Goal: Check status: Check status

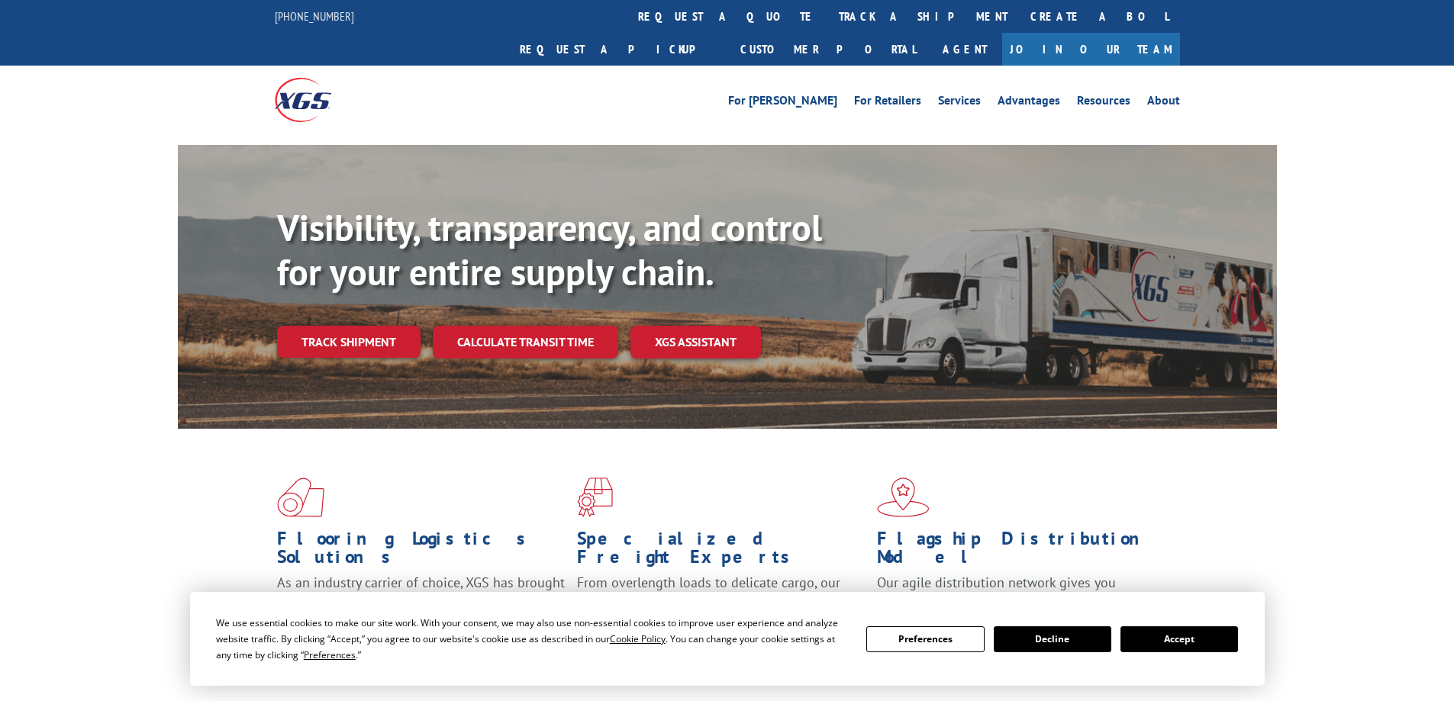
click at [1171, 645] on button "Accept" at bounding box center [1179, 640] width 118 height 26
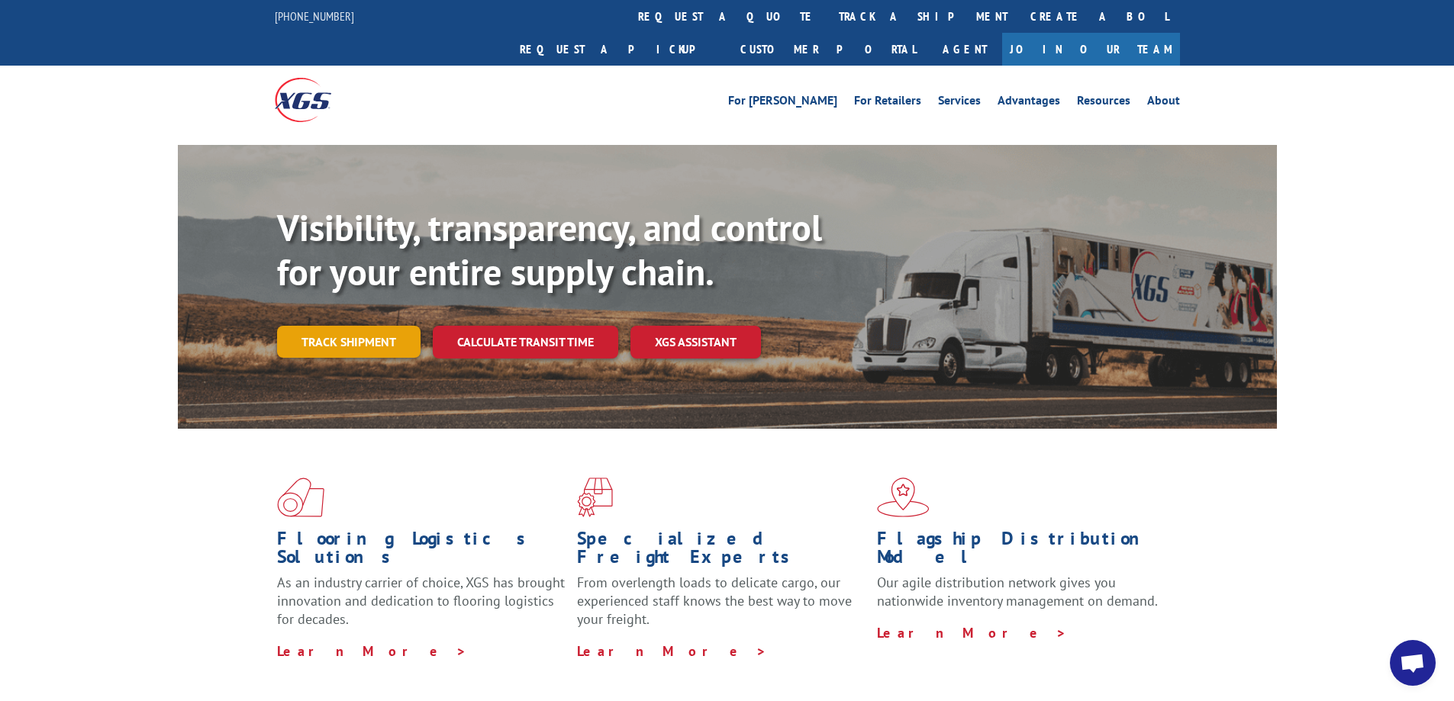
click at [342, 326] on link "Track shipment" at bounding box center [348, 342] width 143 height 32
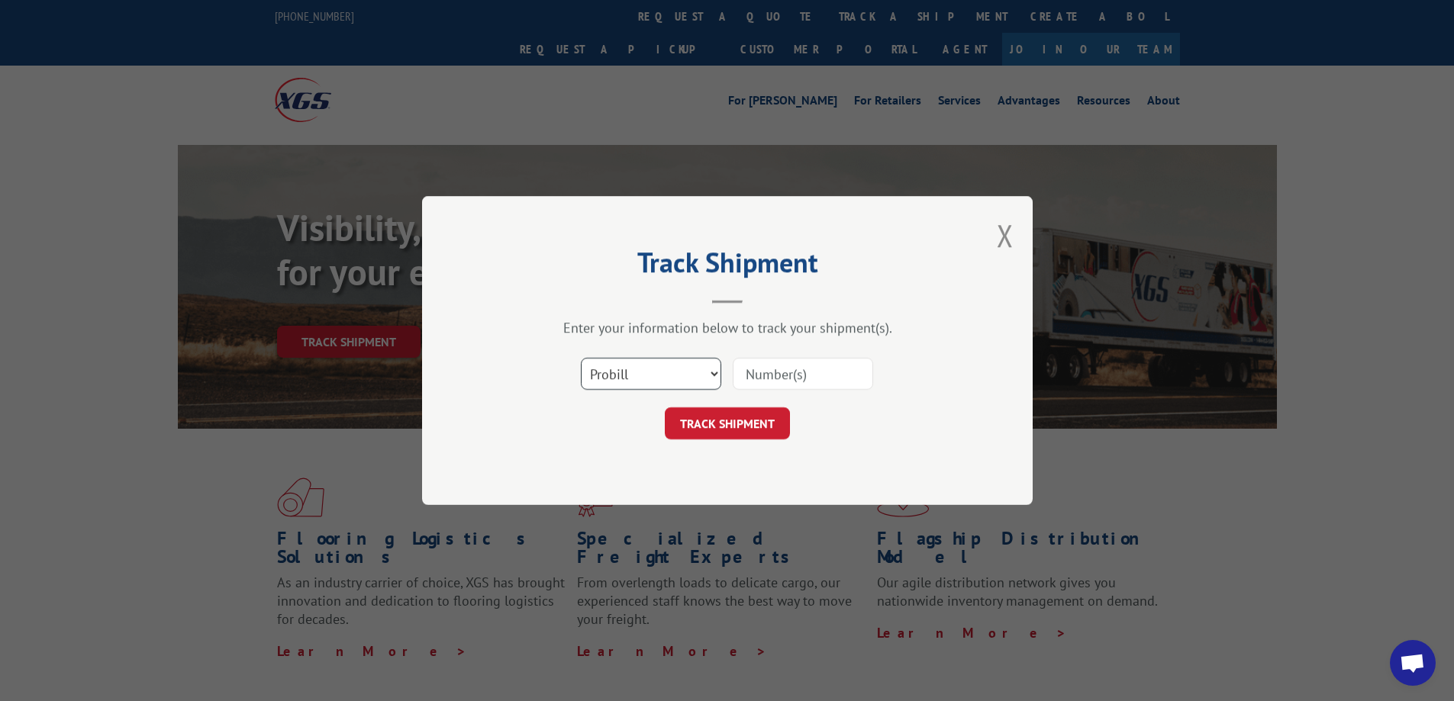
click at [624, 365] on select "Select category... Probill BOL PO" at bounding box center [651, 374] width 140 height 32
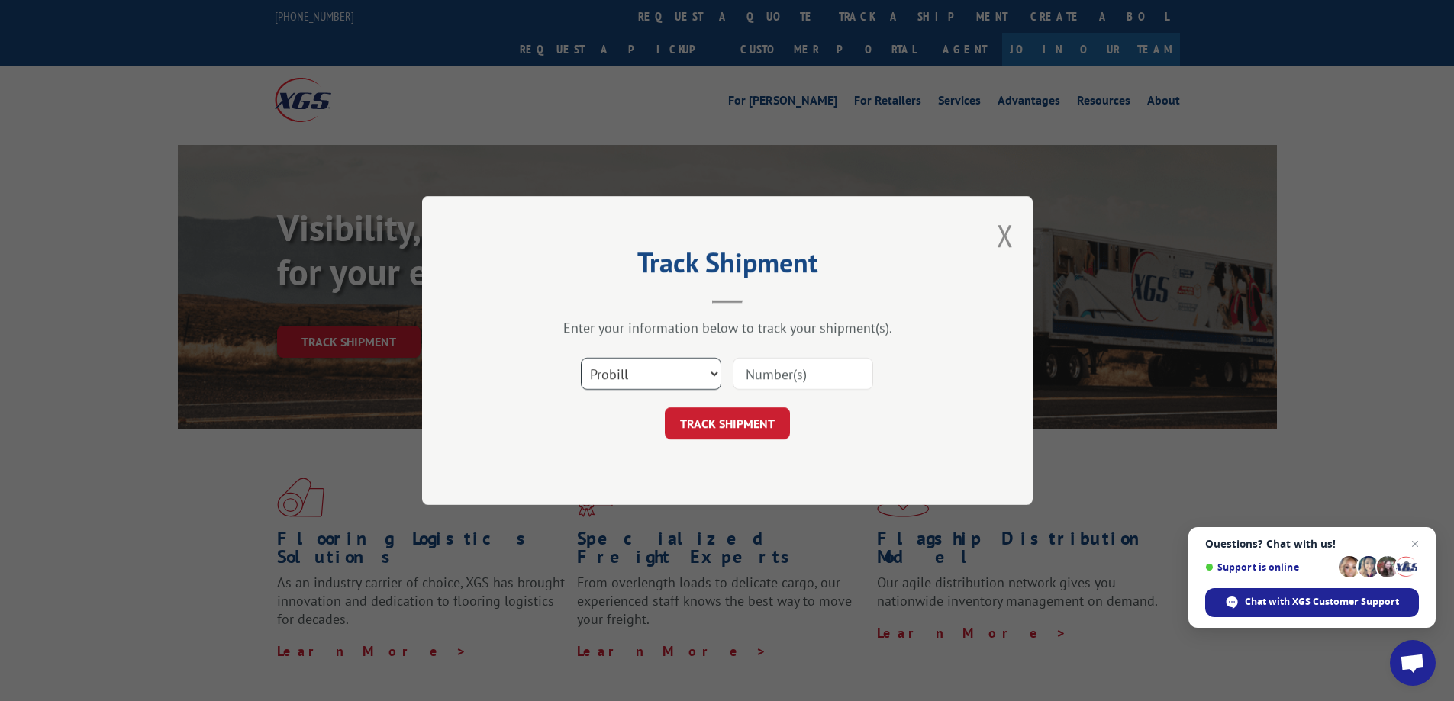
select select "bol"
click at [581, 358] on select "Select category... Probill BOL PO" at bounding box center [651, 374] width 140 height 32
click at [771, 375] on input at bounding box center [803, 374] width 140 height 32
paste input "7046143"
type input "7046143"
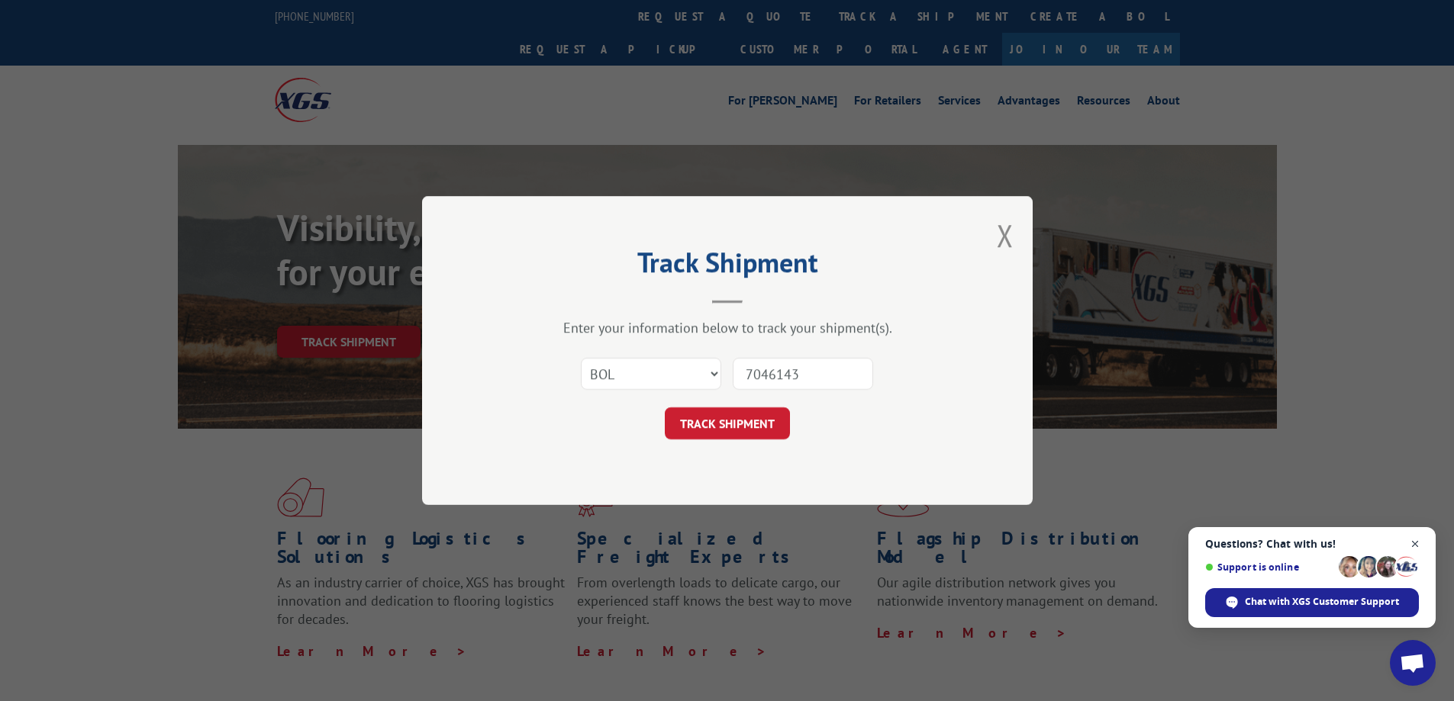
click at [1416, 543] on span "Close chat" at bounding box center [1415, 544] width 19 height 19
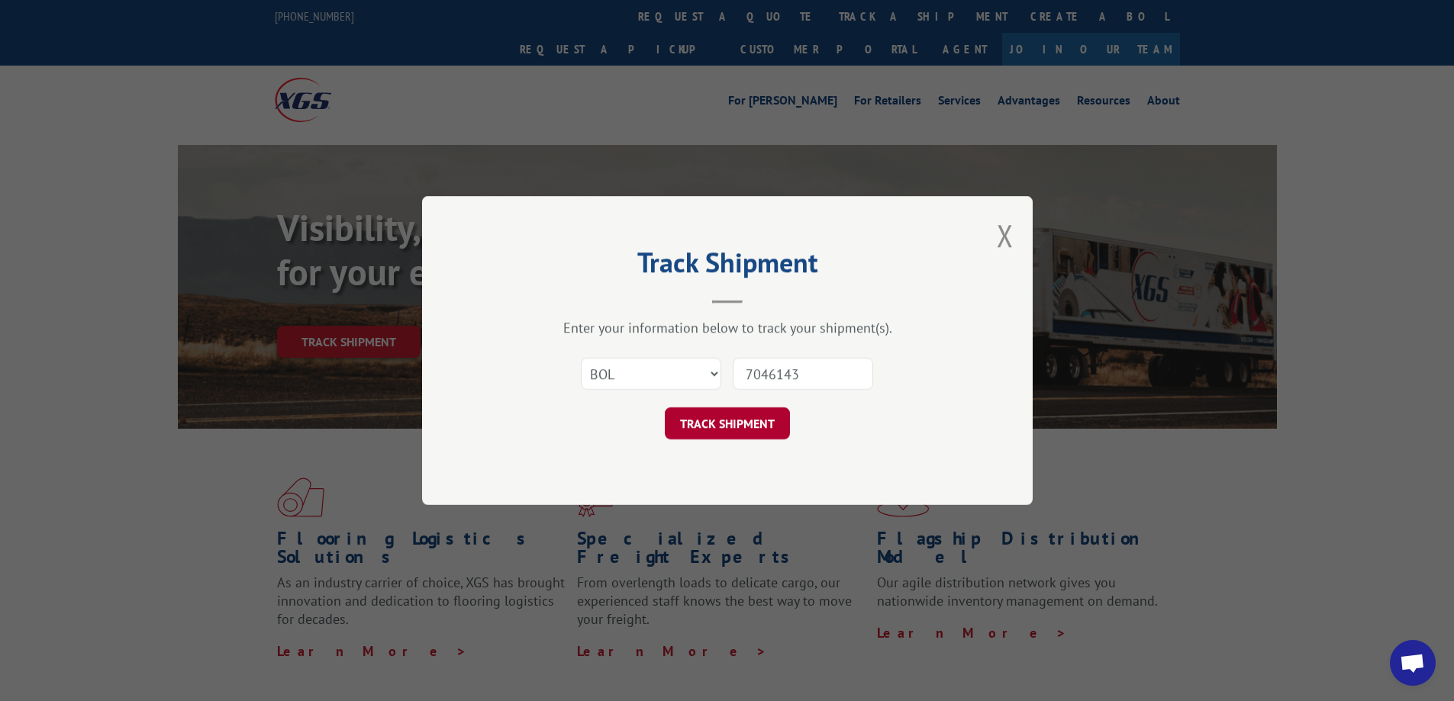
click at [720, 433] on button "TRACK SHIPMENT" at bounding box center [727, 424] width 125 height 32
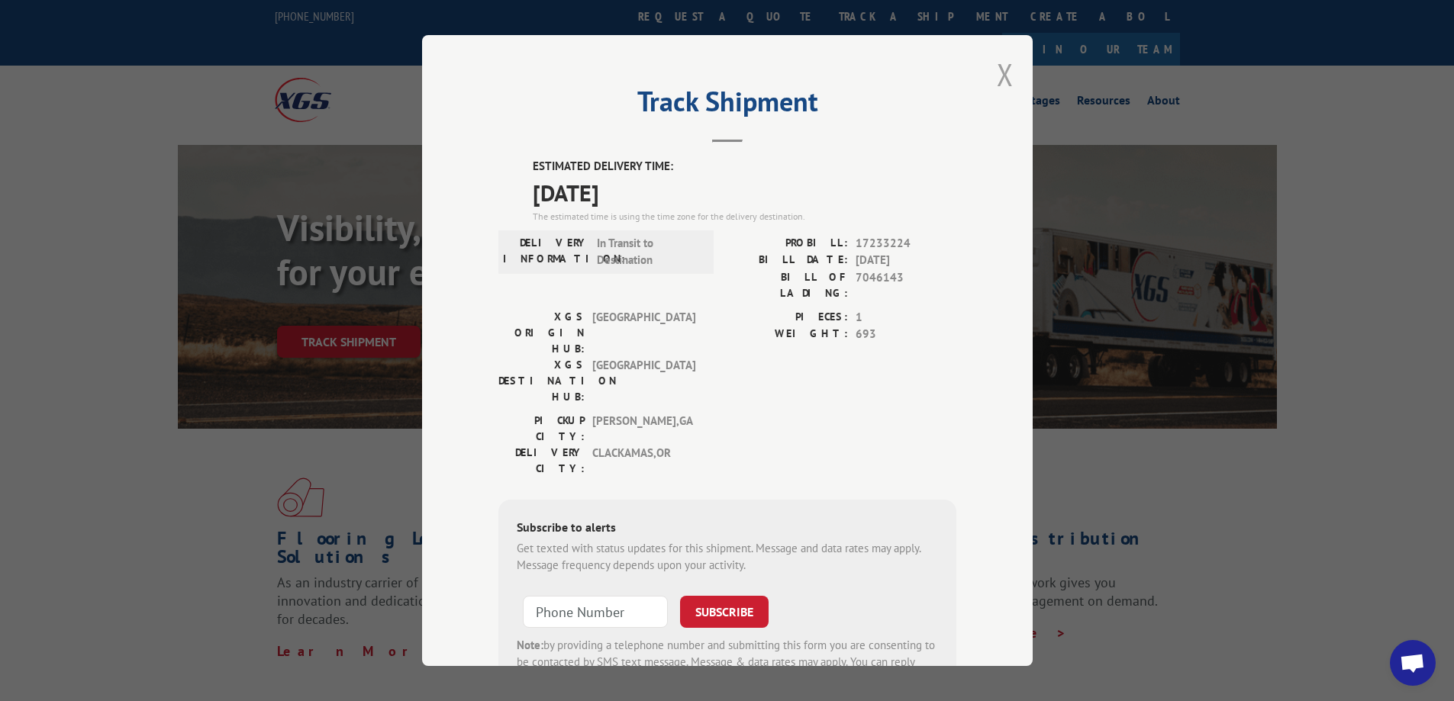
click at [998, 72] on button "Close modal" at bounding box center [1005, 74] width 17 height 40
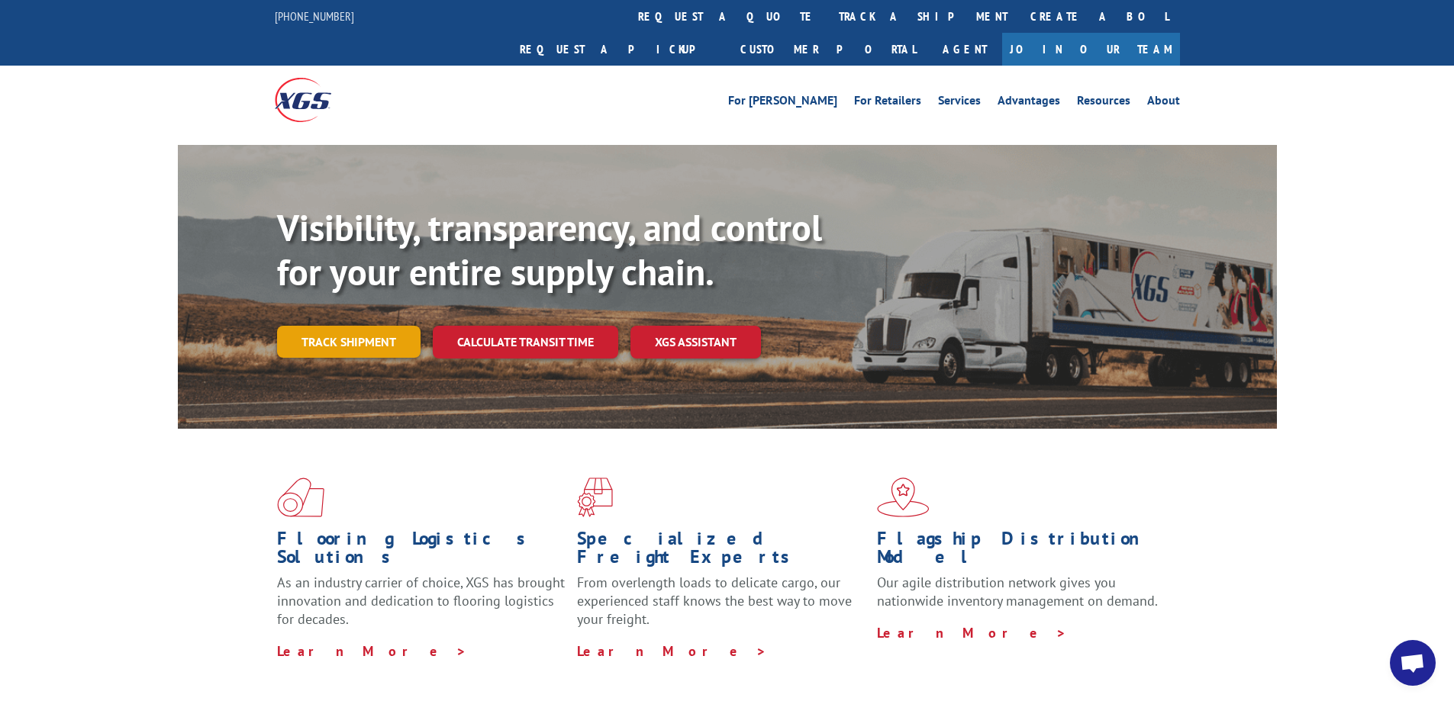
click at [362, 326] on link "Track shipment" at bounding box center [348, 342] width 143 height 32
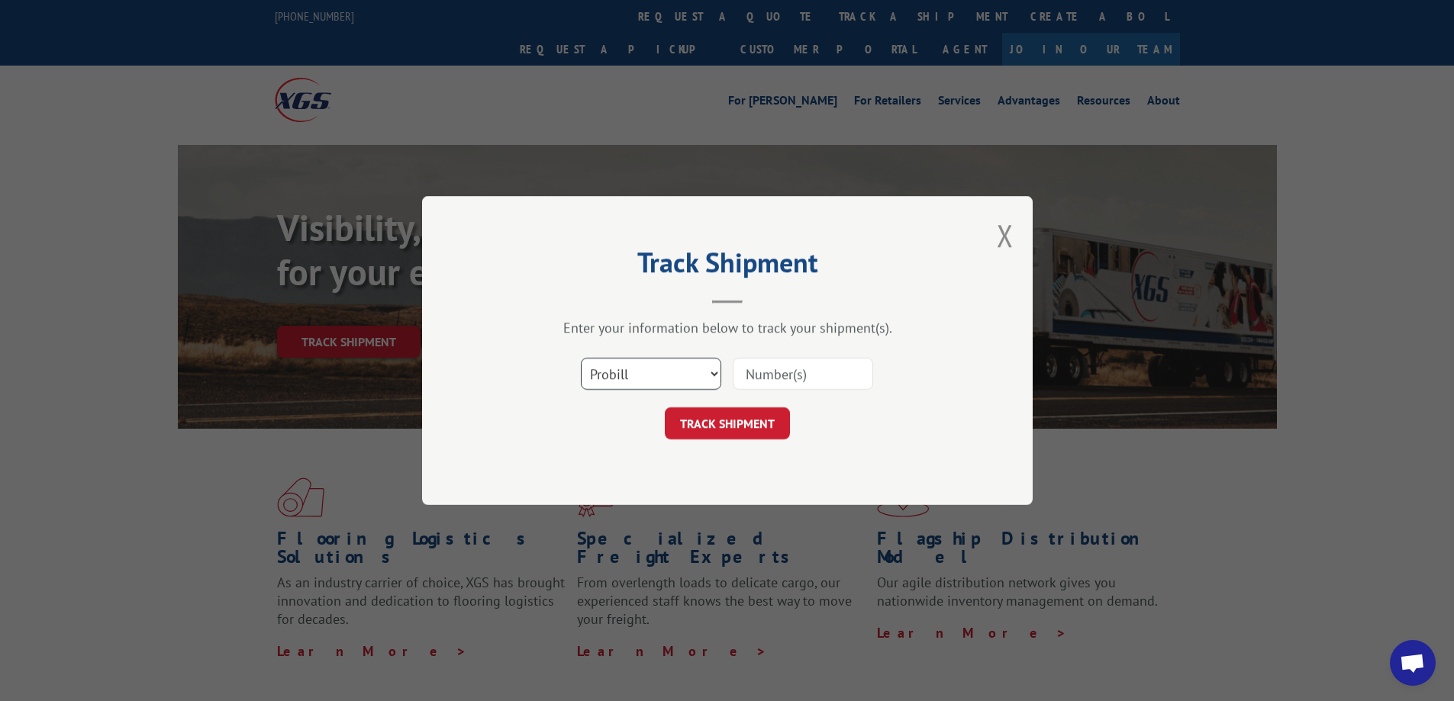
click at [634, 374] on select "Select category... Probill BOL PO" at bounding box center [651, 374] width 140 height 32
select select "bol"
click at [581, 358] on select "Select category... Probill BOL PO" at bounding box center [651, 374] width 140 height 32
click at [759, 374] on input at bounding box center [803, 374] width 140 height 32
paste input "7055040"
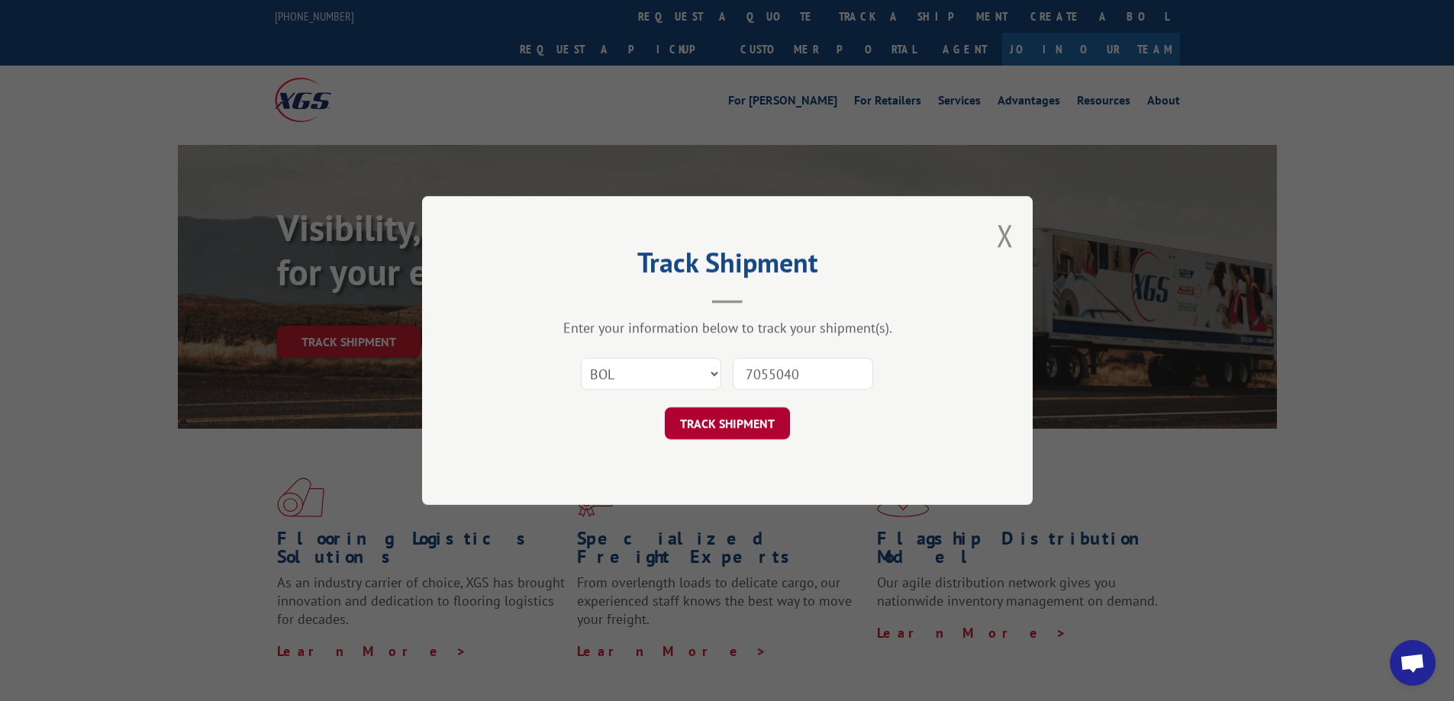
type input "7055040"
click at [706, 428] on button "TRACK SHIPMENT" at bounding box center [727, 424] width 125 height 32
